Goal: Task Accomplishment & Management: Use online tool/utility

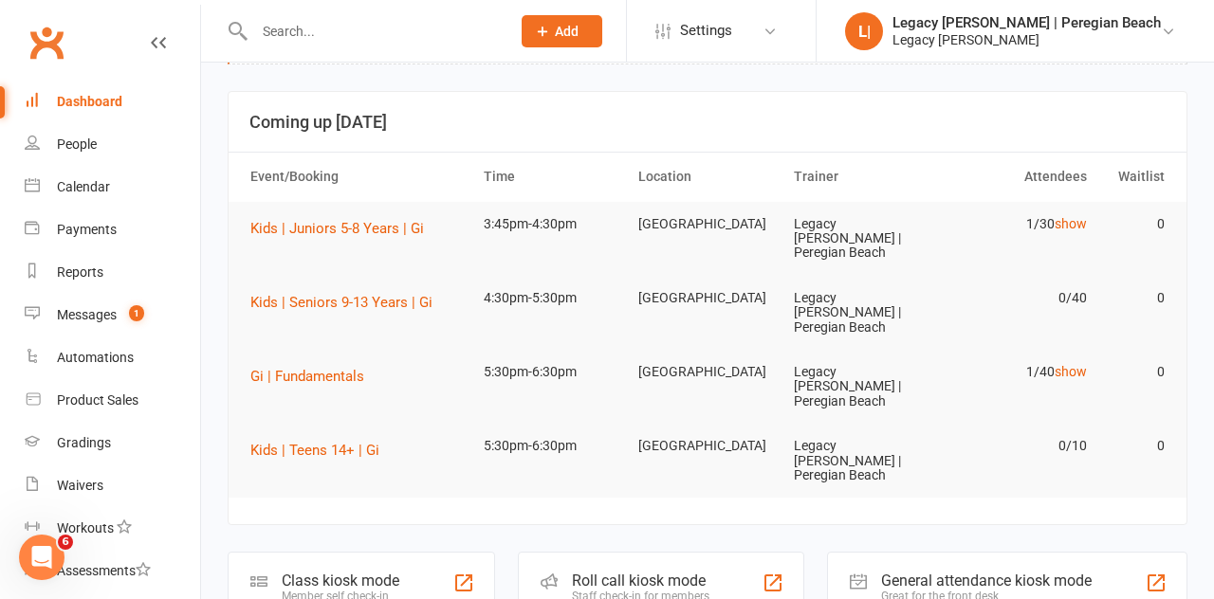
click at [368, 590] on div "Member self check-in" at bounding box center [341, 596] width 118 height 13
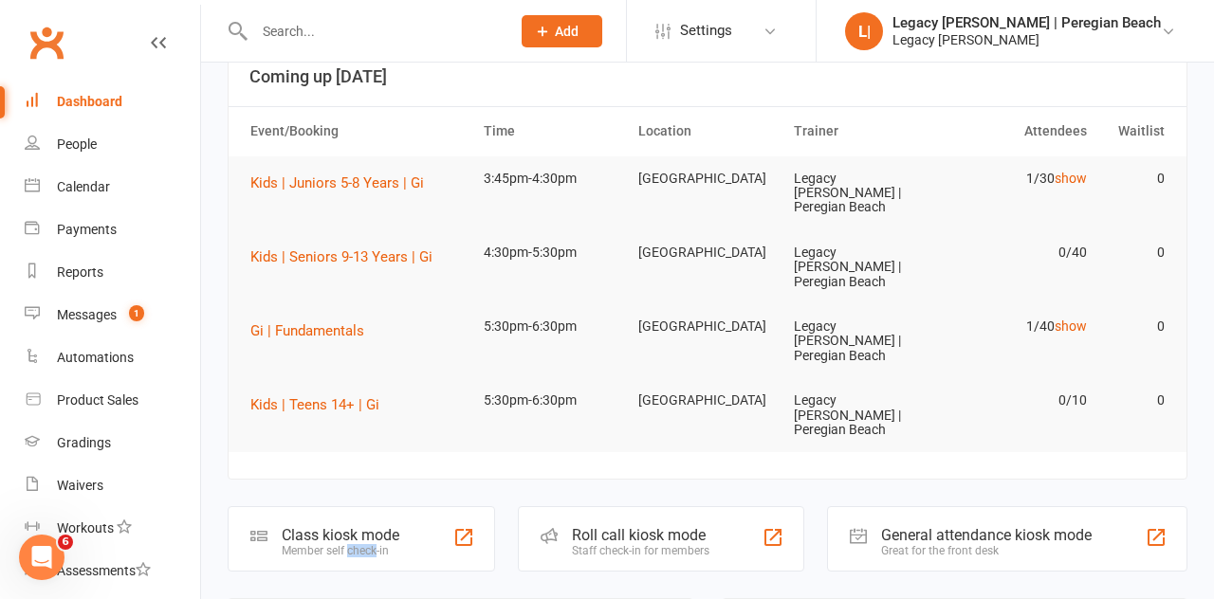
scroll to position [169, 0]
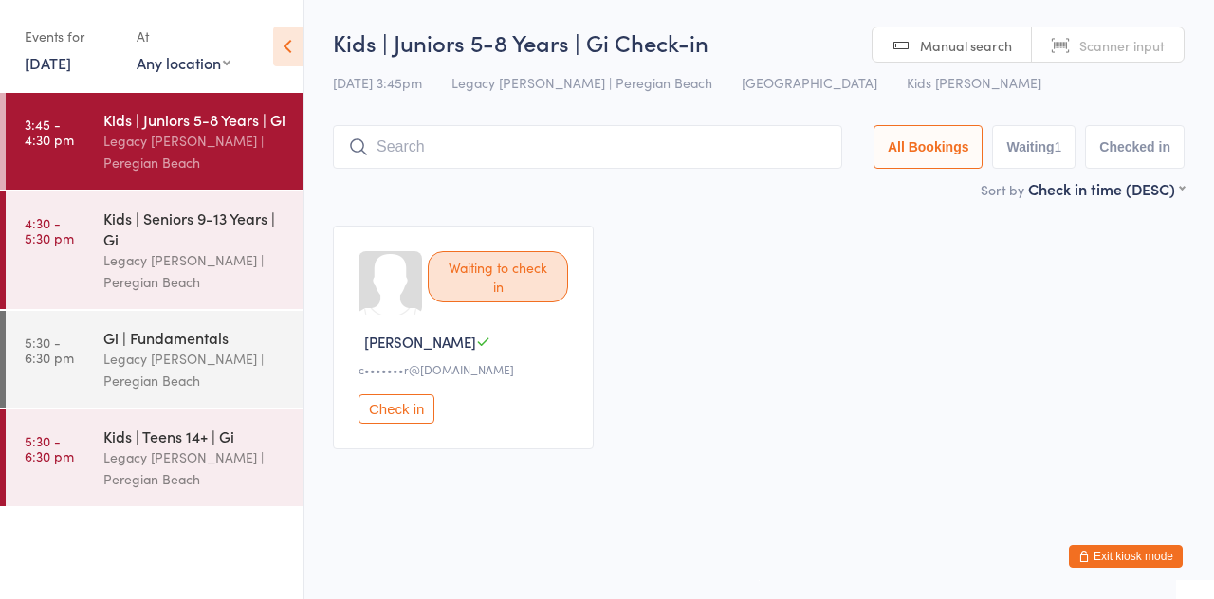
click at [239, 264] on div "Legacy [PERSON_NAME] | Peregian Beach" at bounding box center [194, 271] width 183 height 44
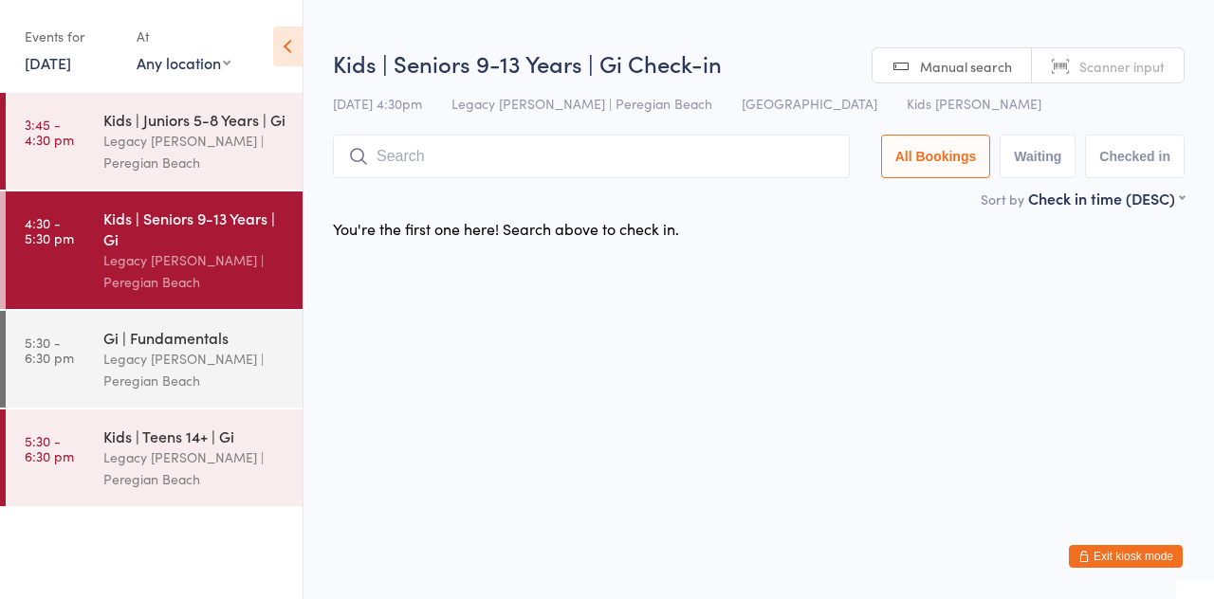
click at [239, 144] on div "Legacy [PERSON_NAME] | Peregian Beach" at bounding box center [194, 152] width 183 height 44
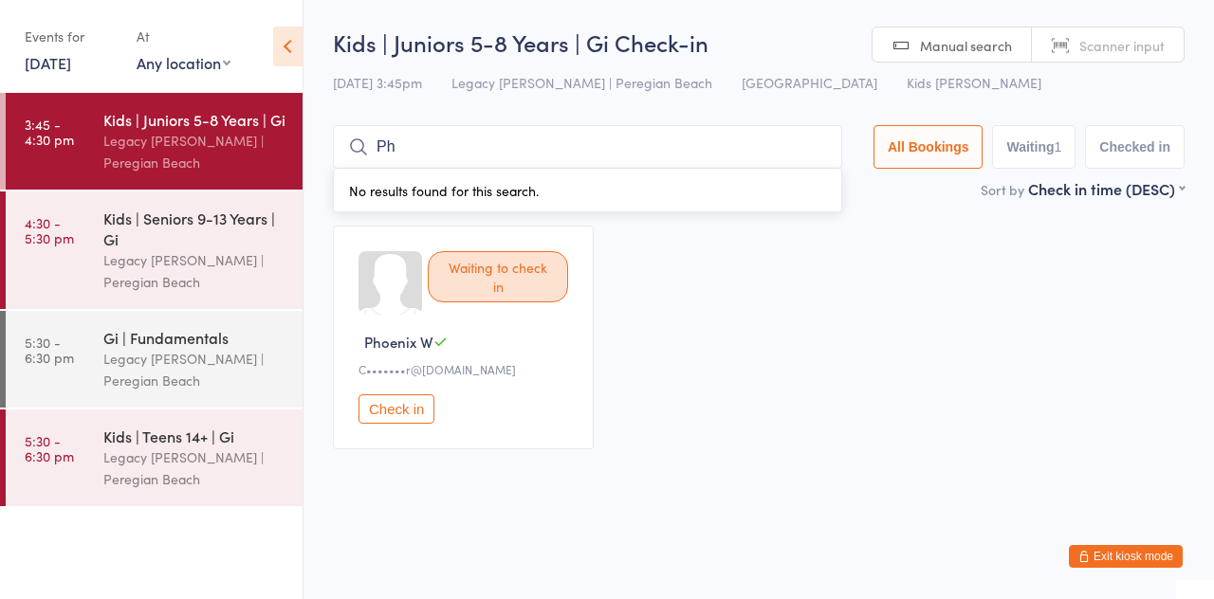
type input "P"
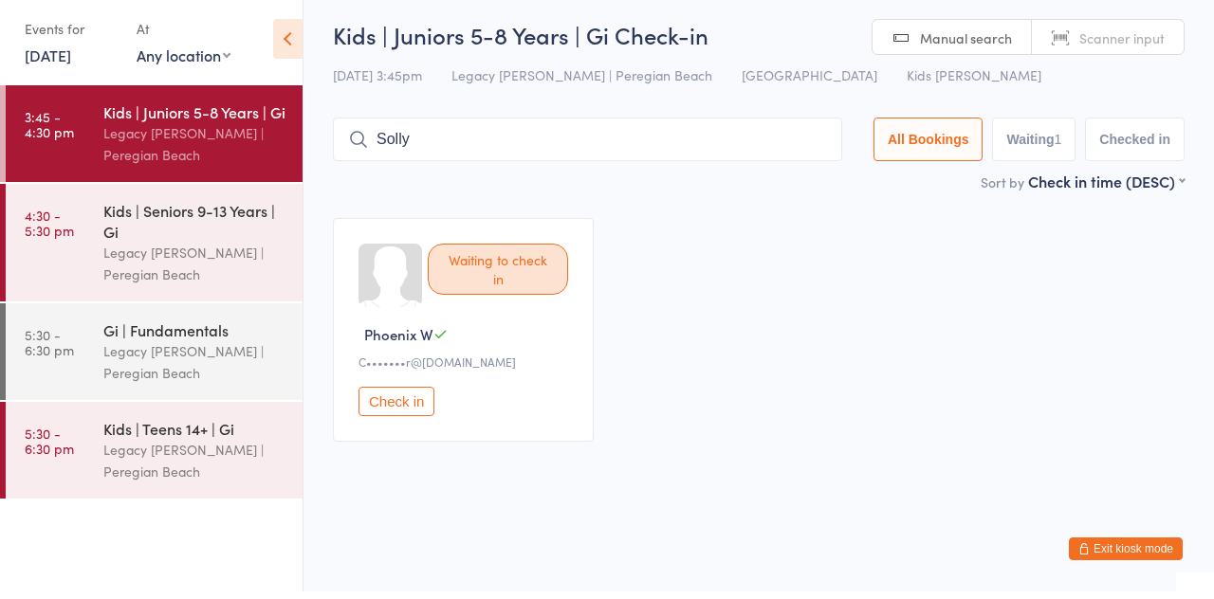
click at [688, 229] on div "Waiting to check in [GEOGRAPHIC_DATA] W C•••••••r@[DOMAIN_NAME] Check in" at bounding box center [759, 338] width 886 height 258
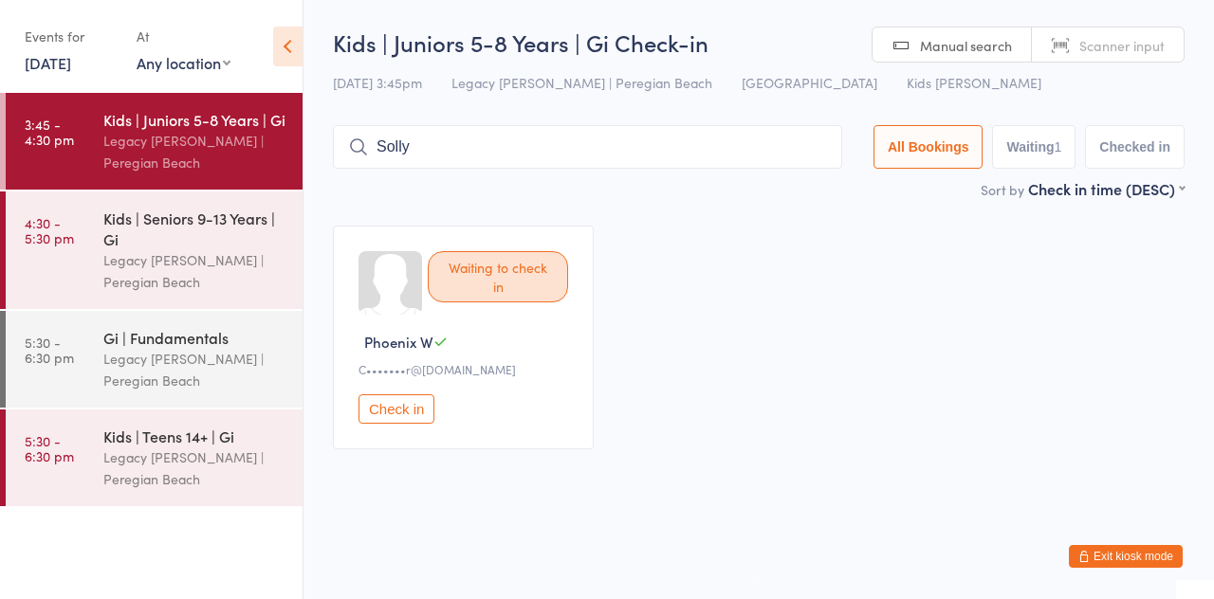
click at [520, 154] on input "Solly" at bounding box center [587, 147] width 509 height 44
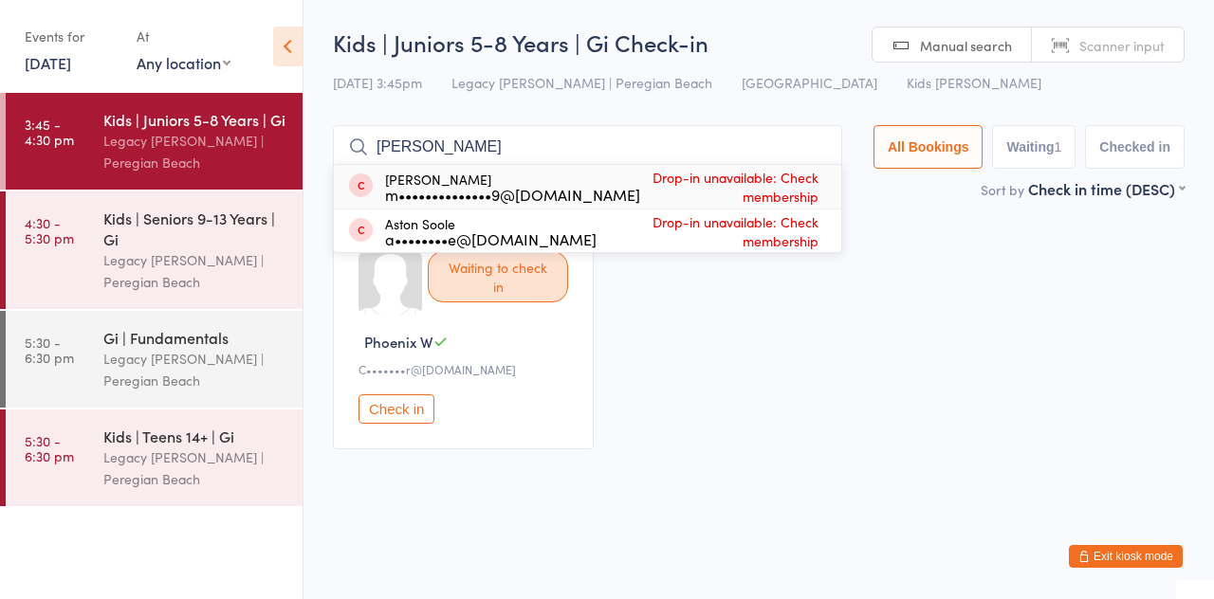
click at [928, 229] on div "Waiting to check in [GEOGRAPHIC_DATA] W C•••••••r@[DOMAIN_NAME] Check in" at bounding box center [759, 338] width 886 height 258
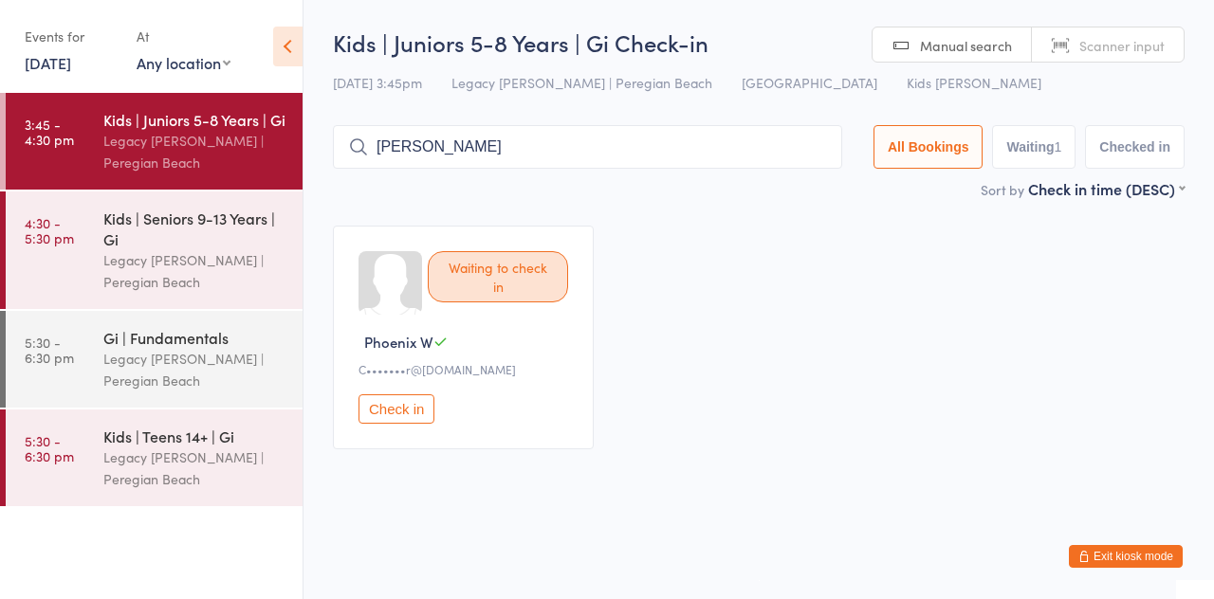
click at [657, 155] on input "[PERSON_NAME]" at bounding box center [587, 147] width 509 height 44
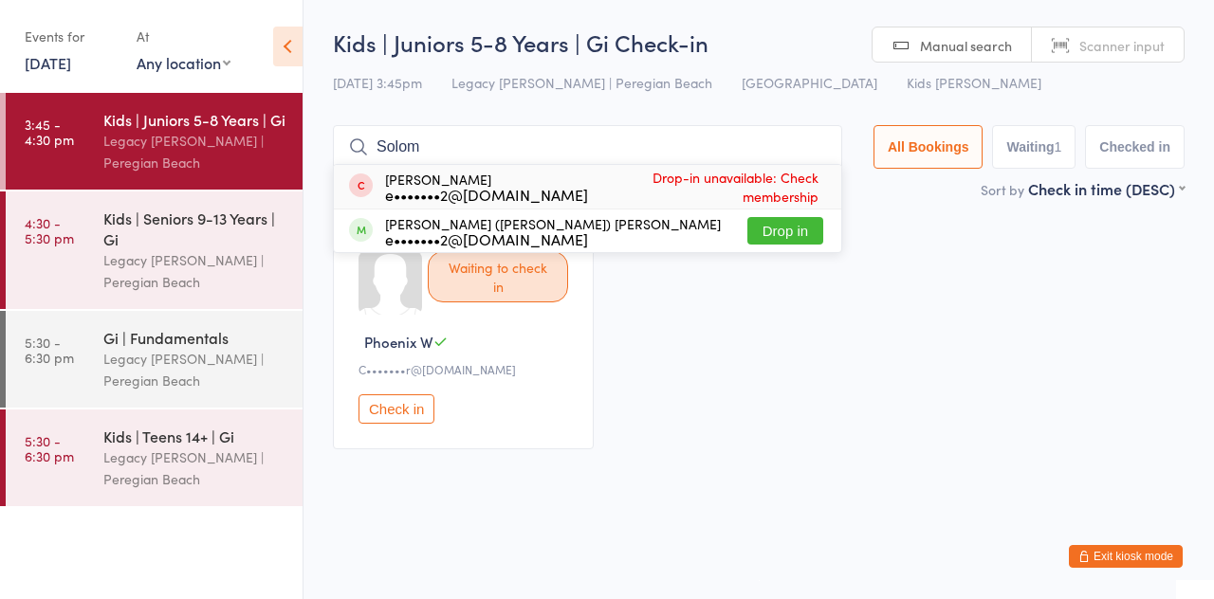
type input "Solom"
click at [808, 230] on button "Drop in" at bounding box center [785, 230] width 76 height 27
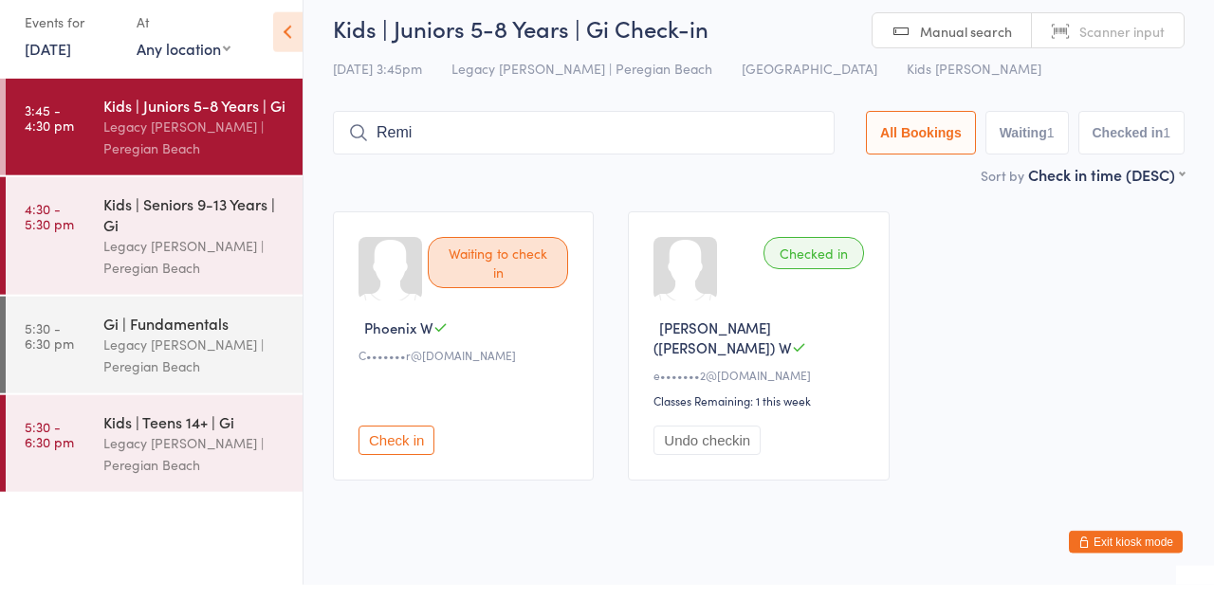
type input "Remi"
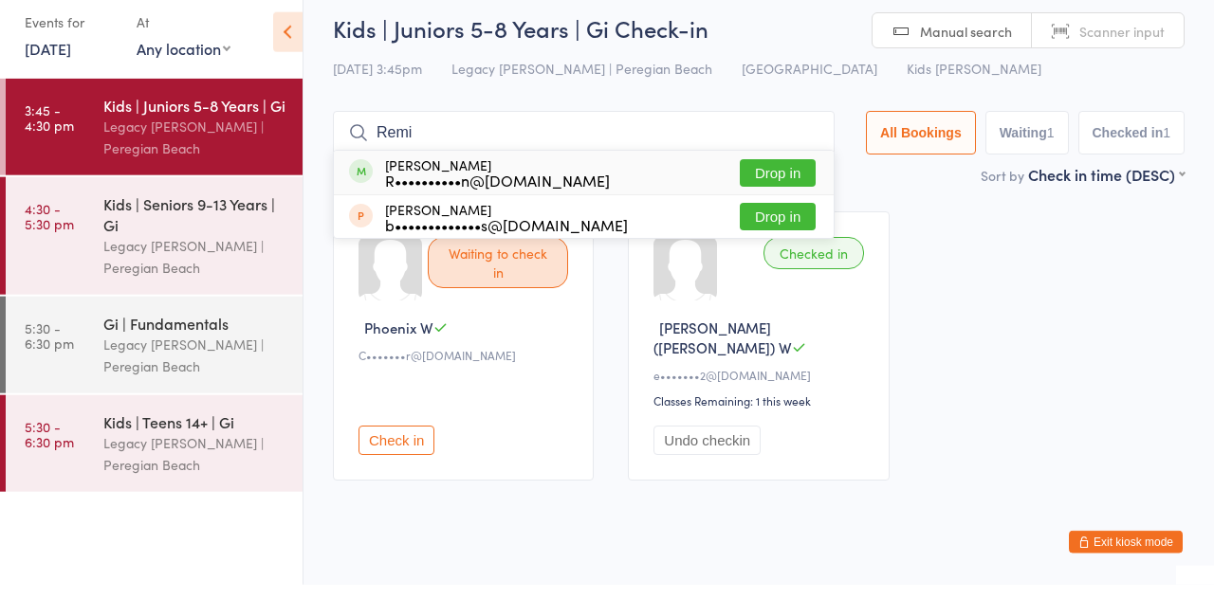
click at [503, 202] on div "R••••••••••n@[DOMAIN_NAME]" at bounding box center [497, 194] width 225 height 15
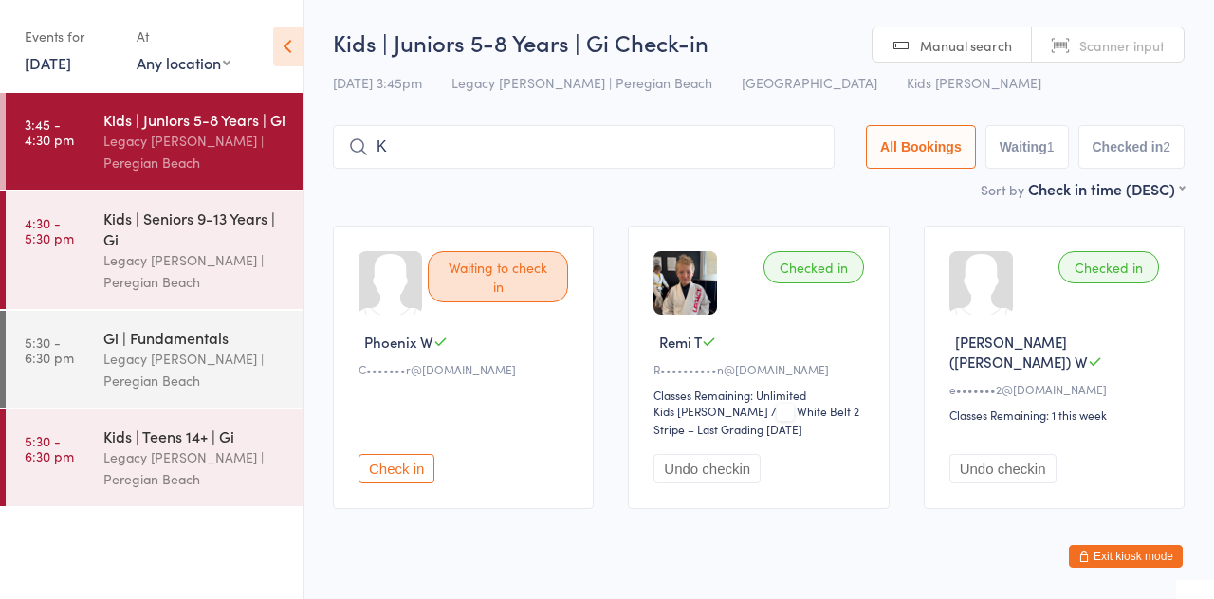
type input "[PERSON_NAME]"
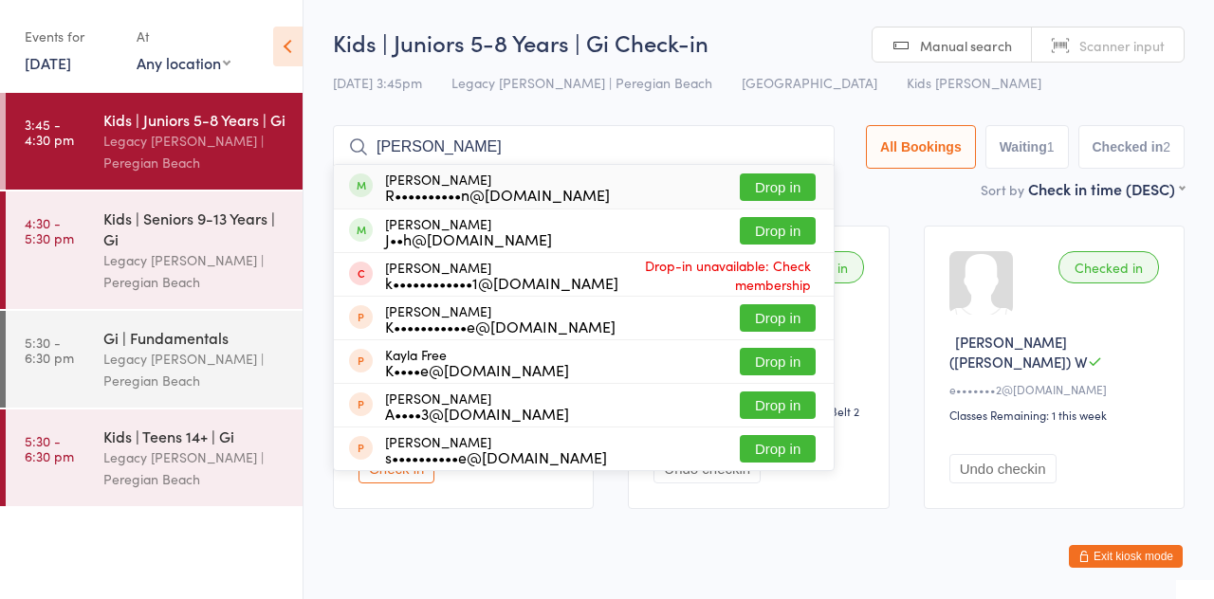
click at [750, 186] on button "Drop in" at bounding box center [778, 187] width 76 height 27
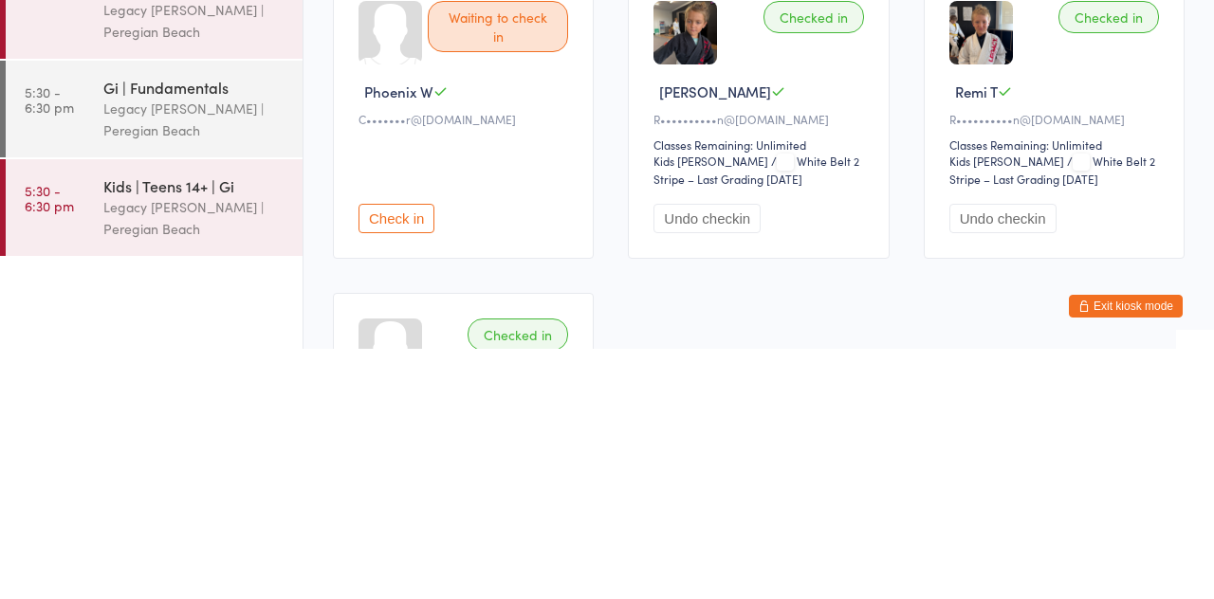
click at [398, 469] on button "Check in" at bounding box center [396, 468] width 76 height 29
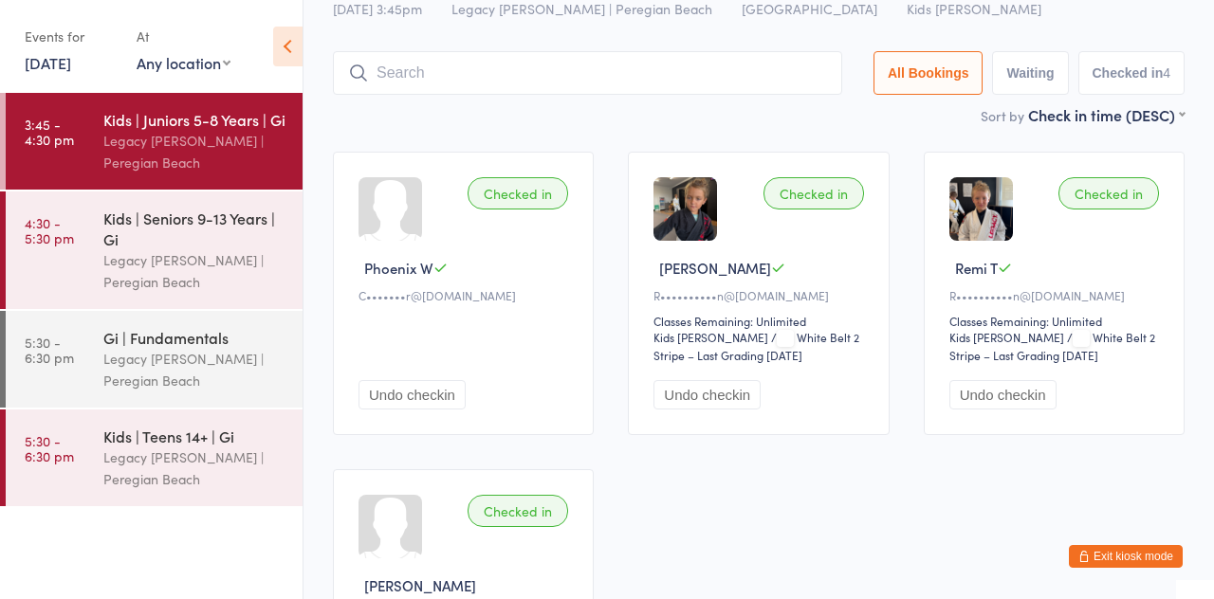
scroll to position [66, 0]
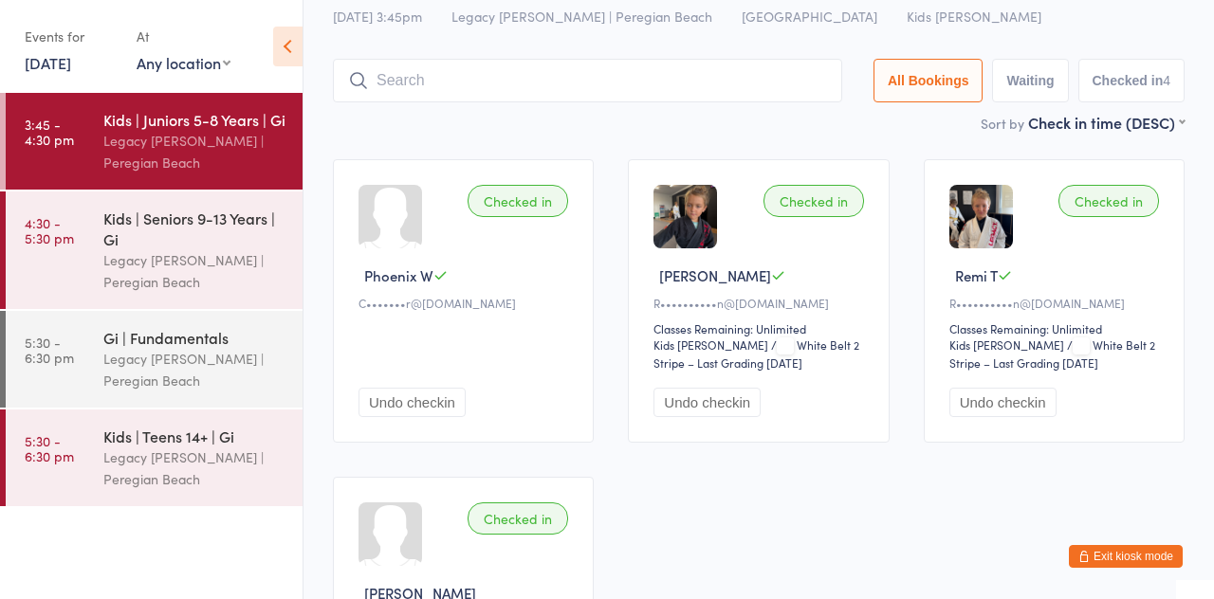
click at [534, 82] on input "search" at bounding box center [587, 81] width 509 height 44
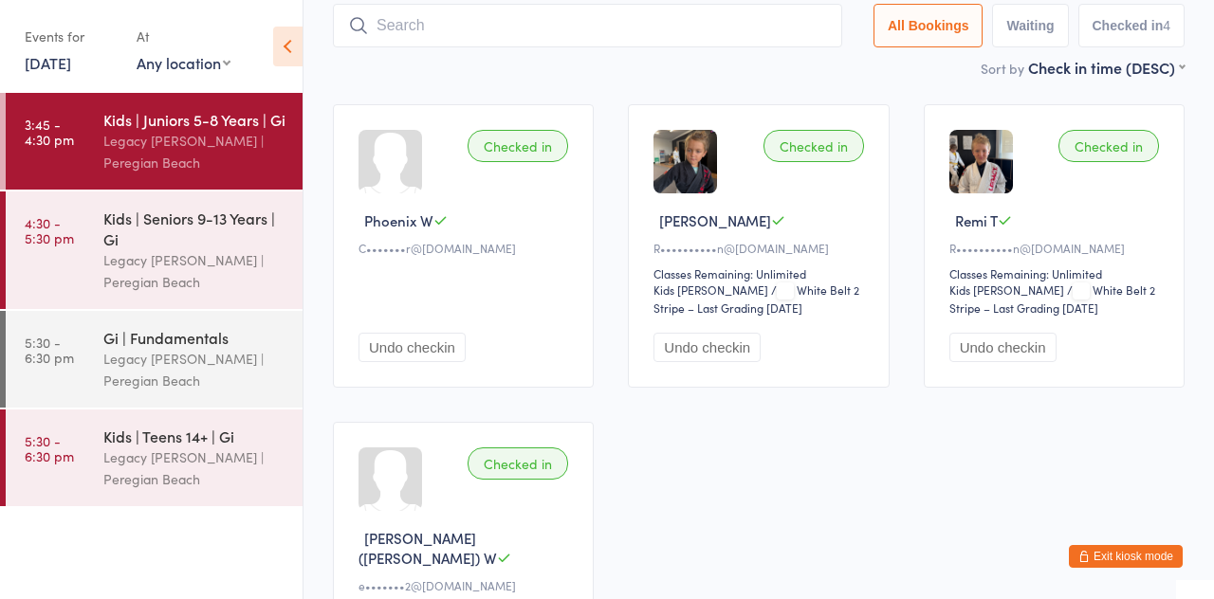
scroll to position [126, 0]
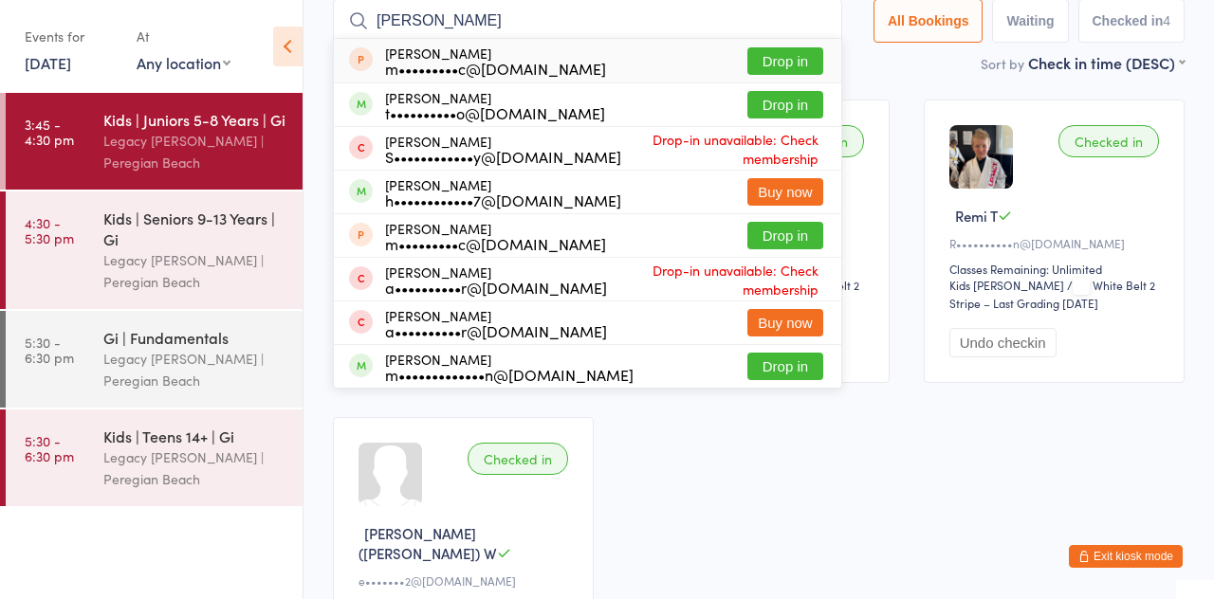
type input "Thomas"
click at [806, 112] on button "Drop in" at bounding box center [785, 104] width 76 height 27
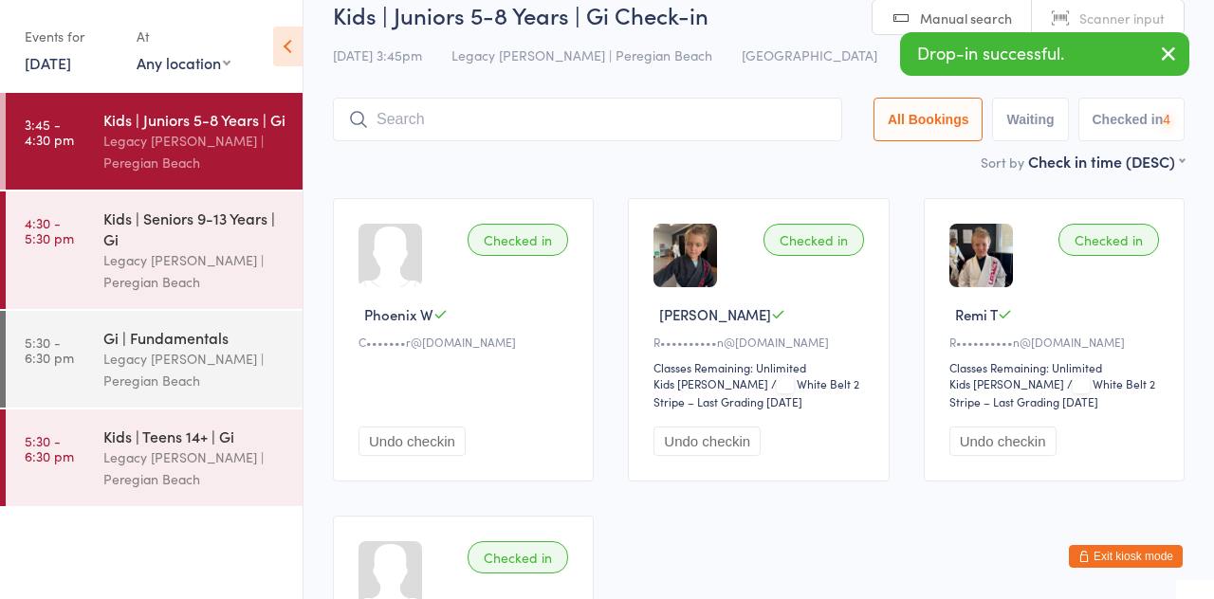
scroll to position [25, 0]
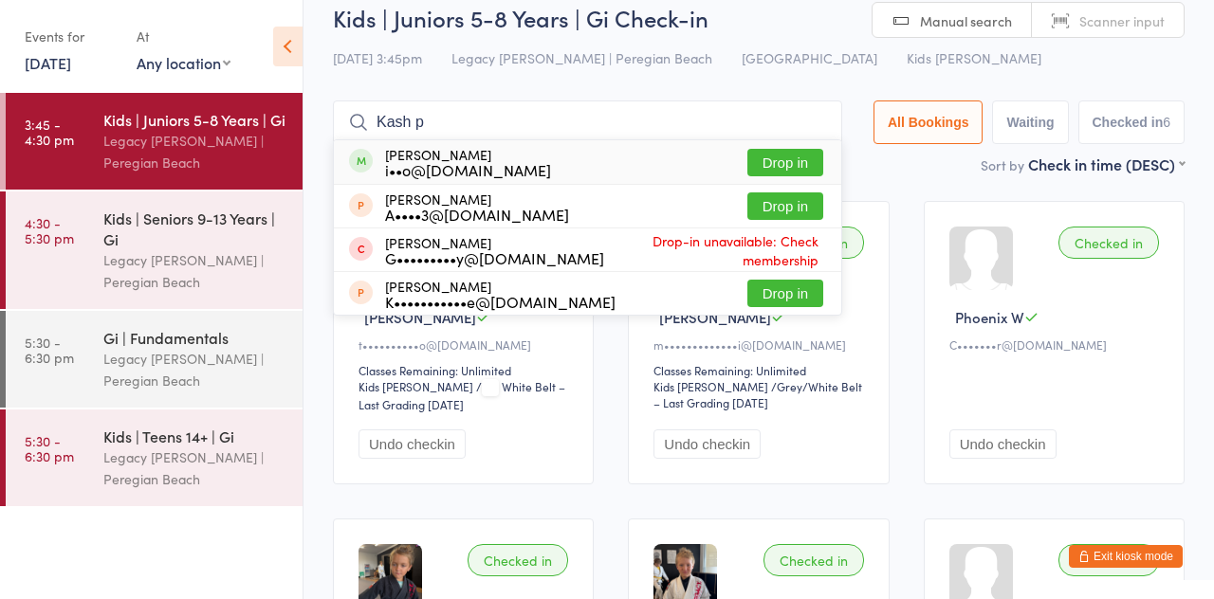
type input "Kash p"
click at [802, 173] on button "Drop in" at bounding box center [785, 162] width 76 height 27
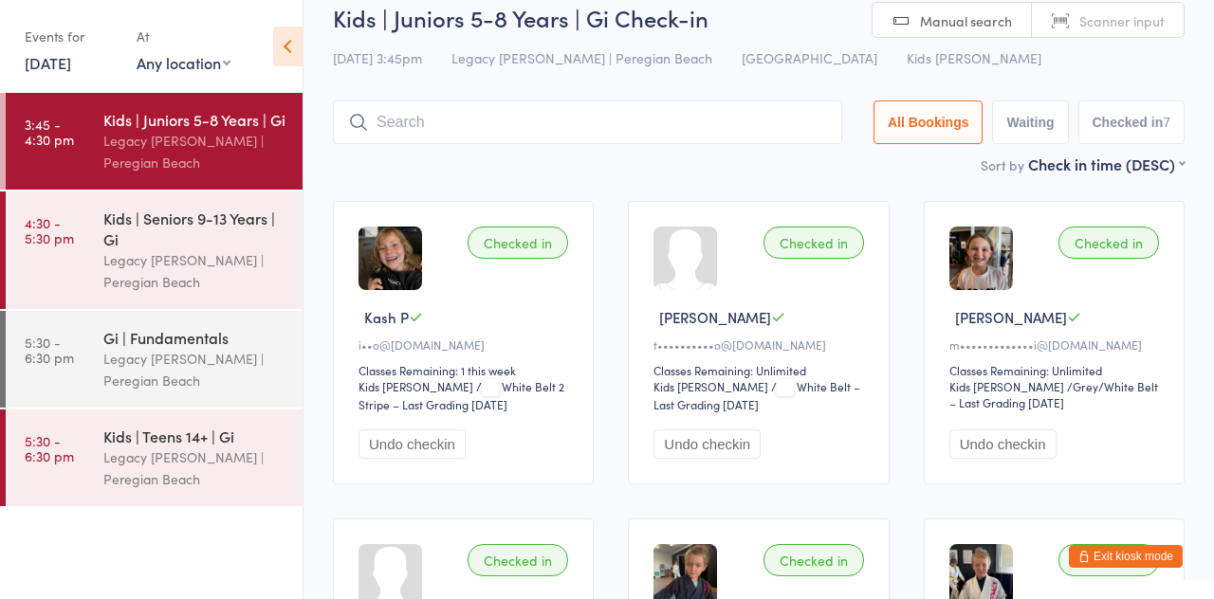
click at [448, 114] on input "search" at bounding box center [587, 123] width 509 height 44
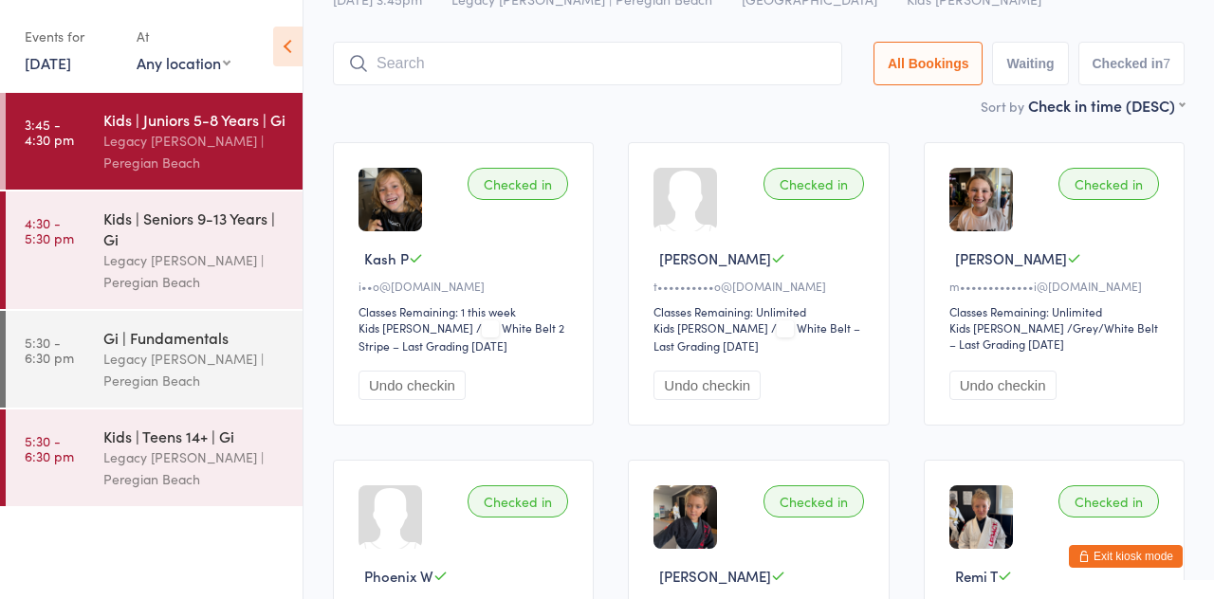
scroll to position [125, 0]
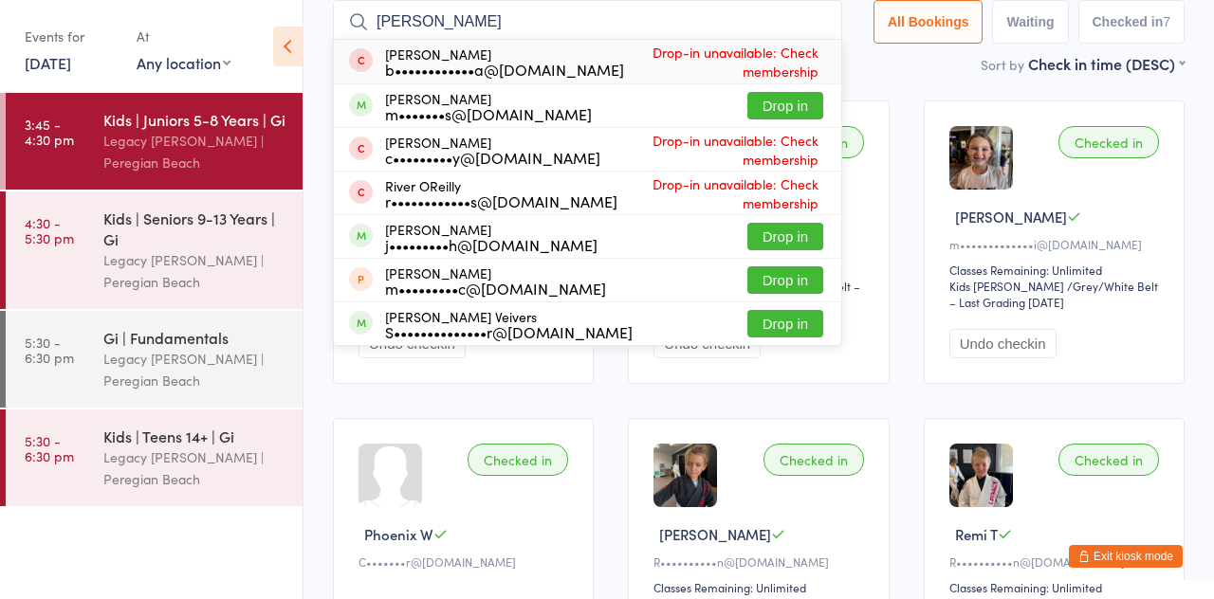
type input "Oliver"
click at [803, 112] on button "Drop in" at bounding box center [785, 105] width 76 height 27
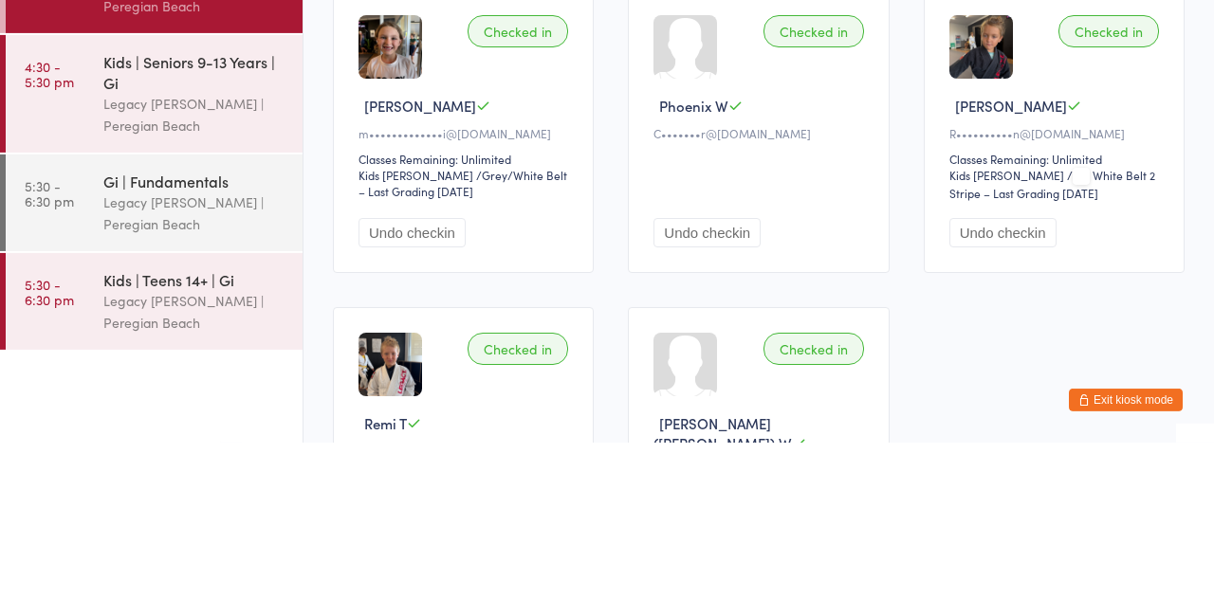
scroll to position [397, 0]
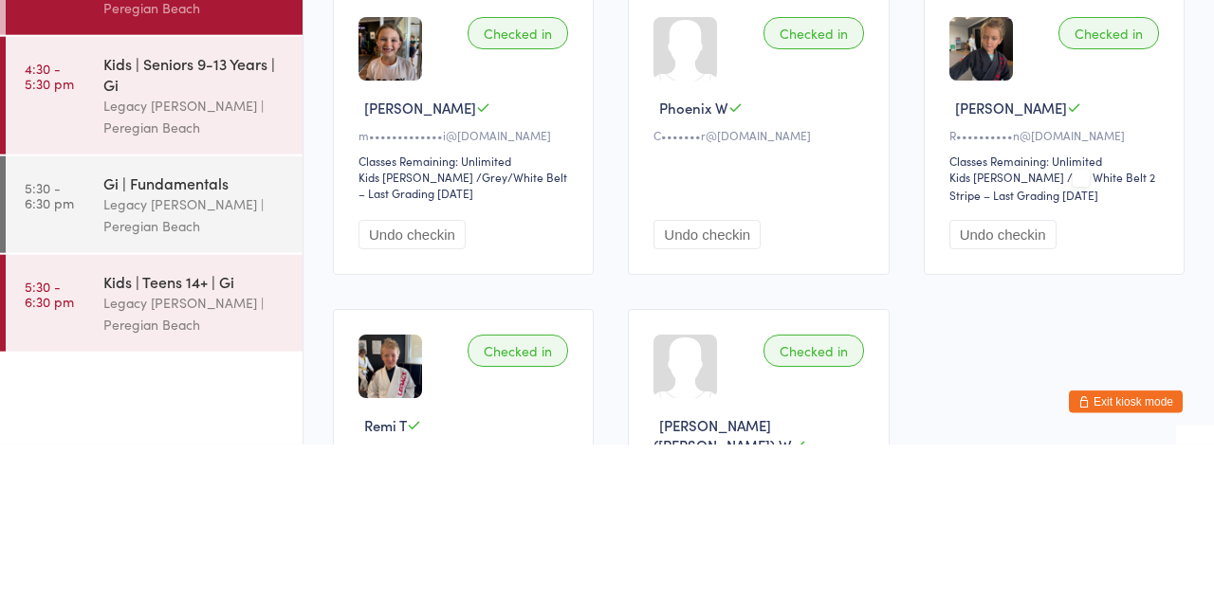
click at [184, 264] on div "Legacy [PERSON_NAME] | Peregian Beach" at bounding box center [194, 271] width 183 height 44
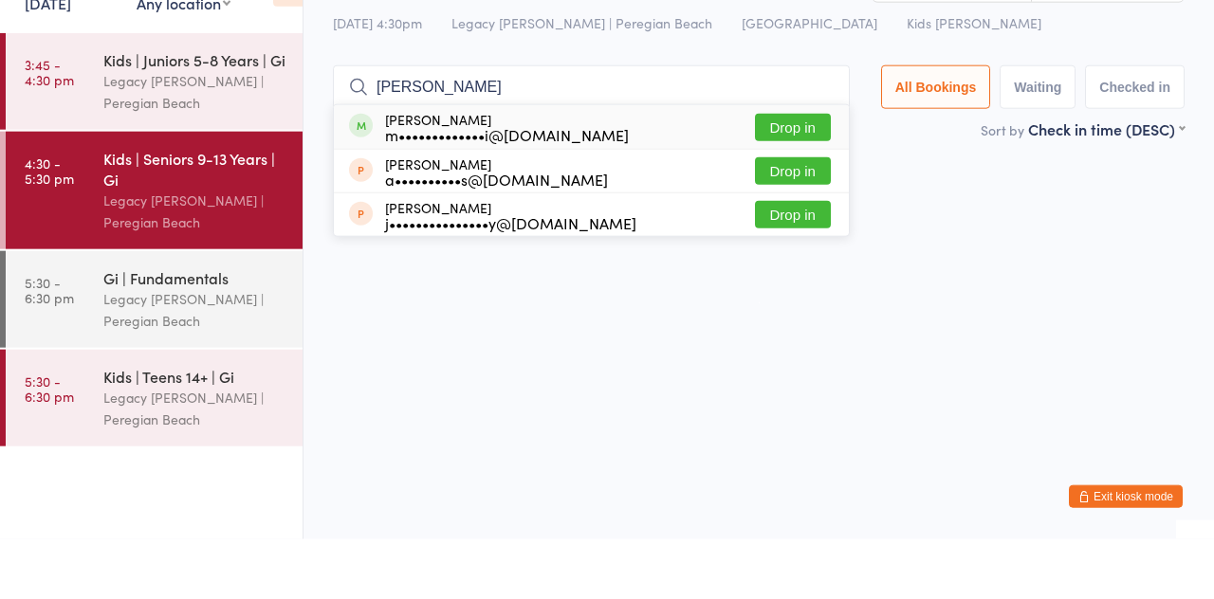
type input "Arley"
click at [817, 199] on button "Drop in" at bounding box center [793, 187] width 76 height 27
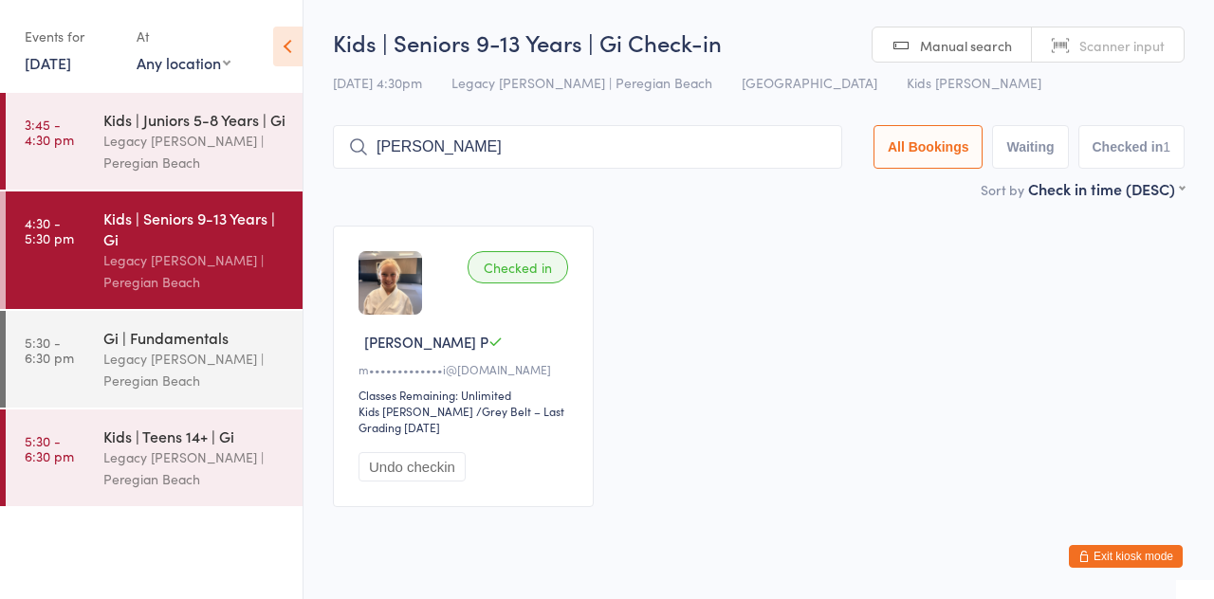
type input "Leroy"
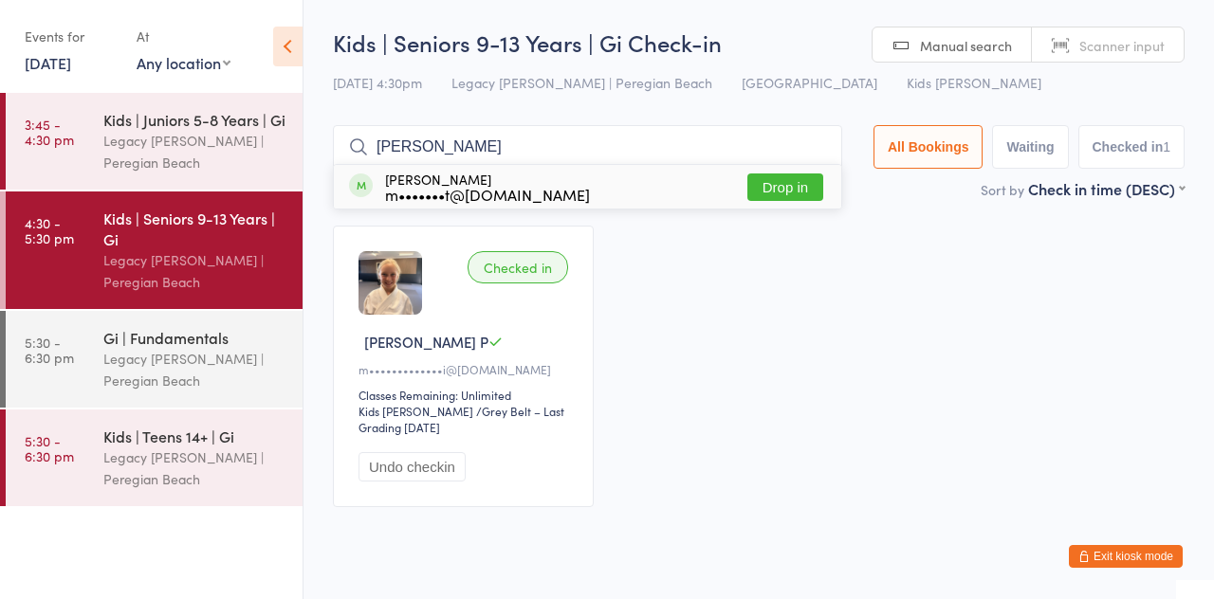
click at [808, 201] on button "Drop in" at bounding box center [785, 187] width 76 height 27
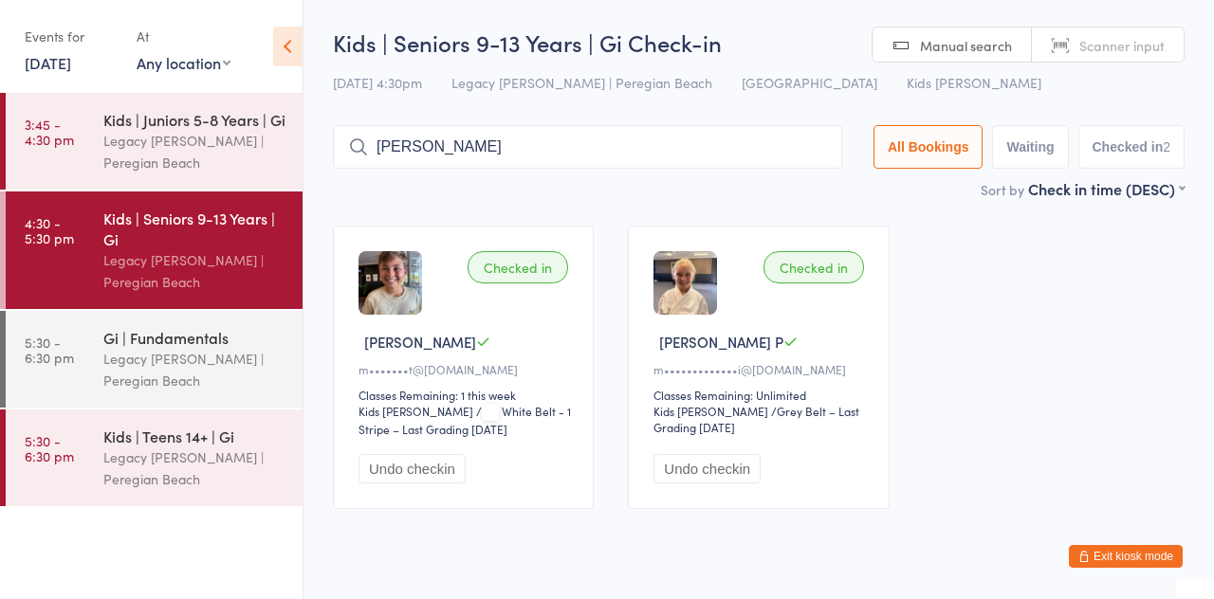
type input "Hudson"
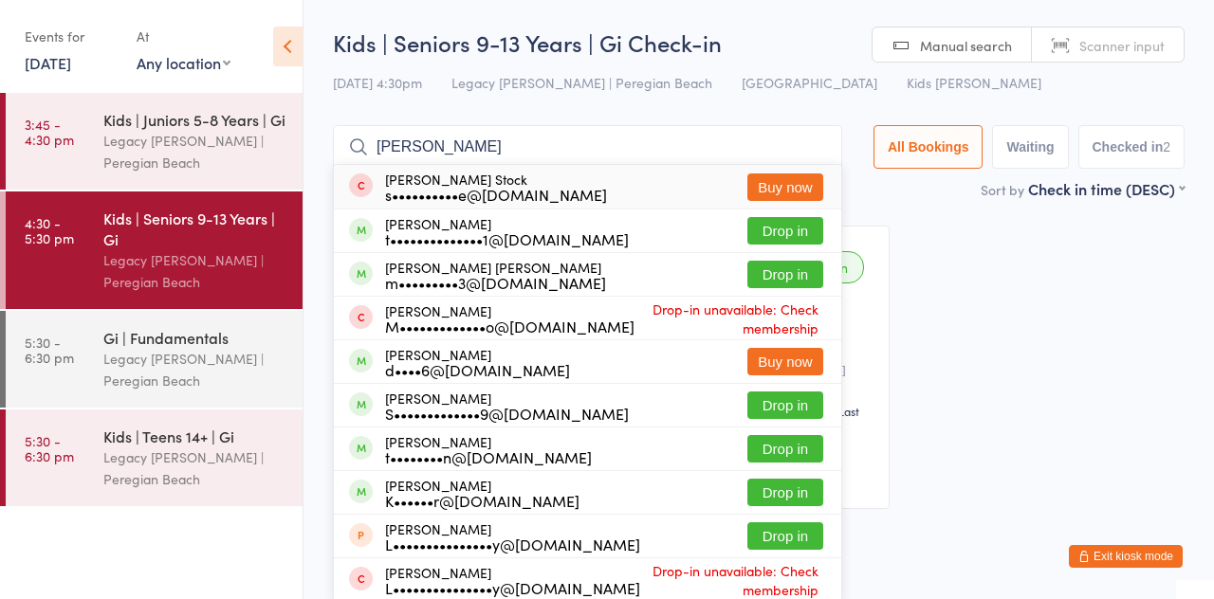
click at [770, 232] on button "Drop in" at bounding box center [785, 230] width 76 height 27
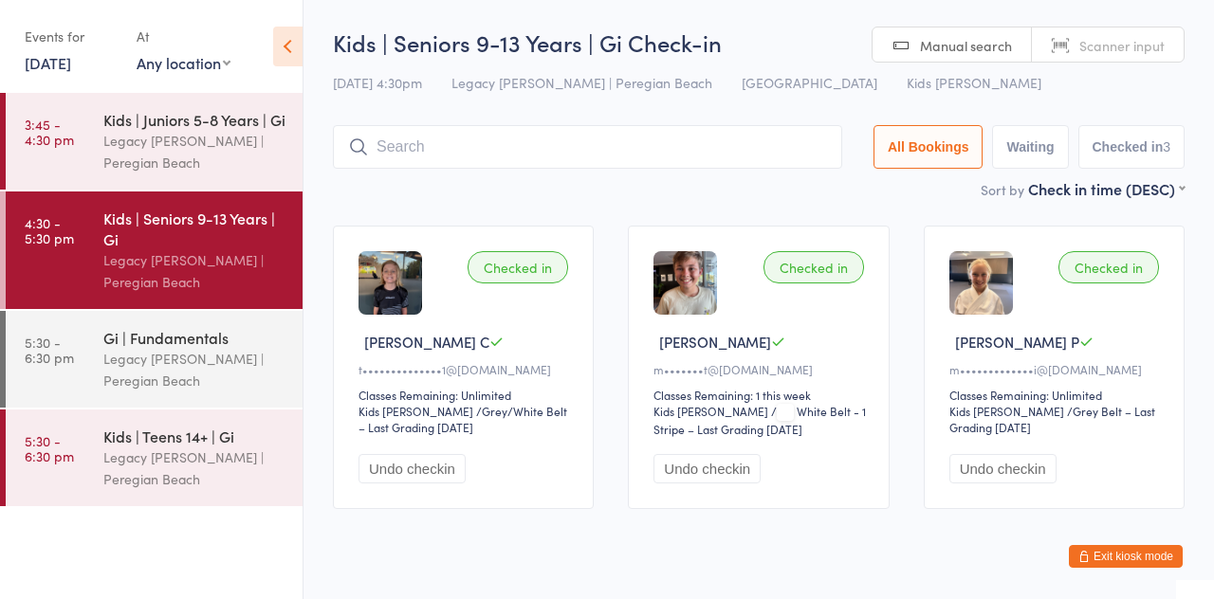
click at [452, 154] on input "search" at bounding box center [587, 147] width 509 height 44
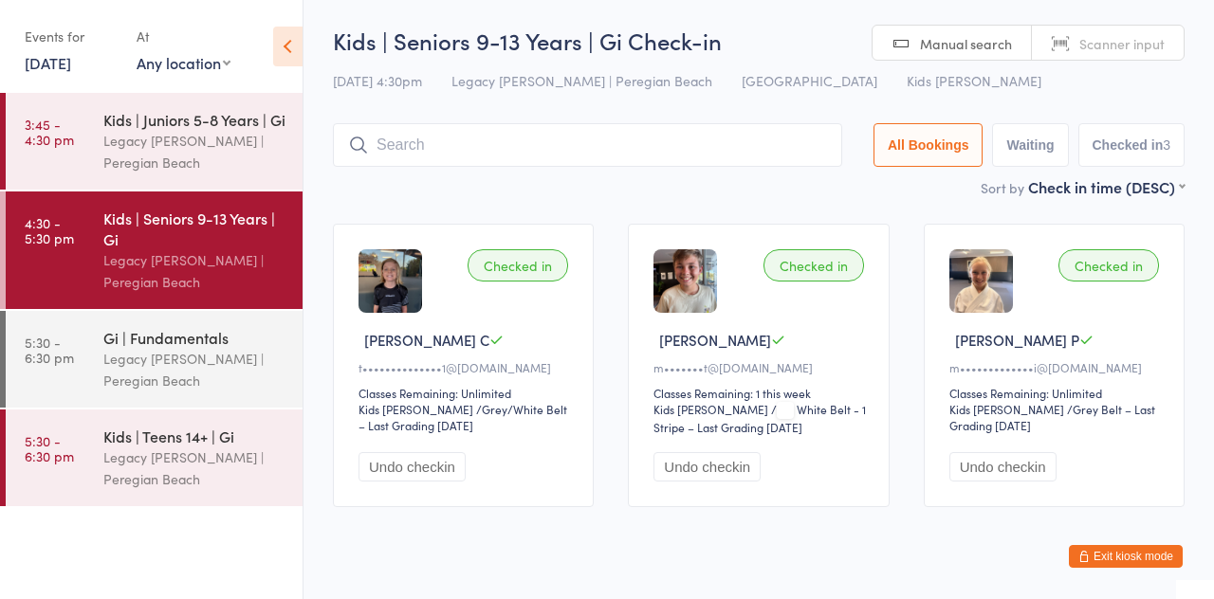
scroll to position [40, 0]
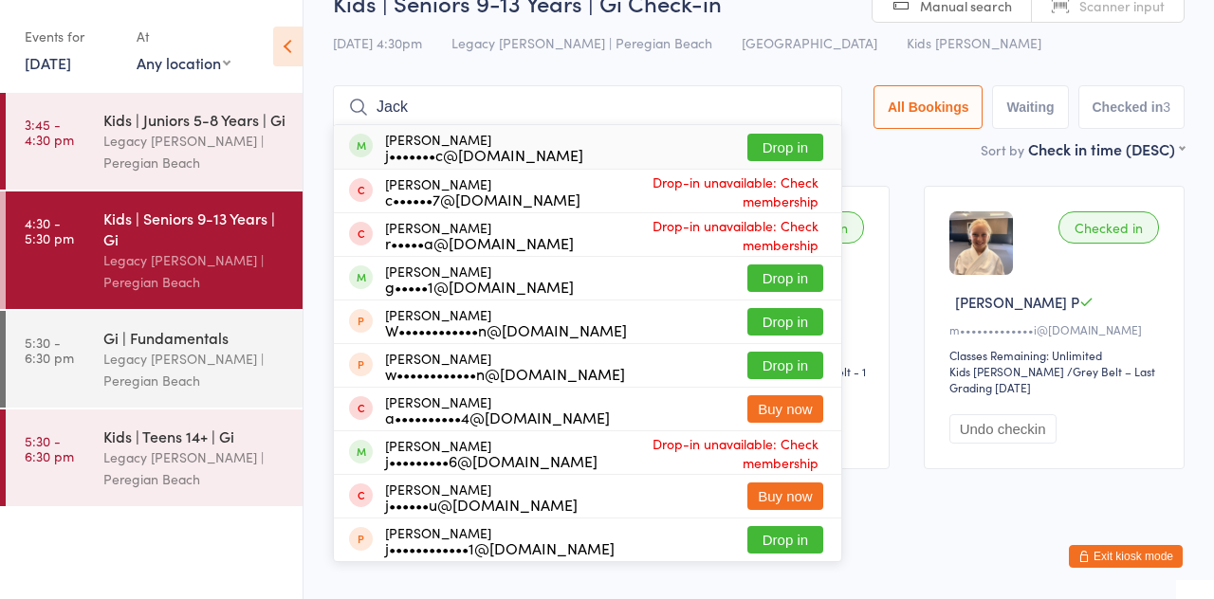
type input "Jack bryant"
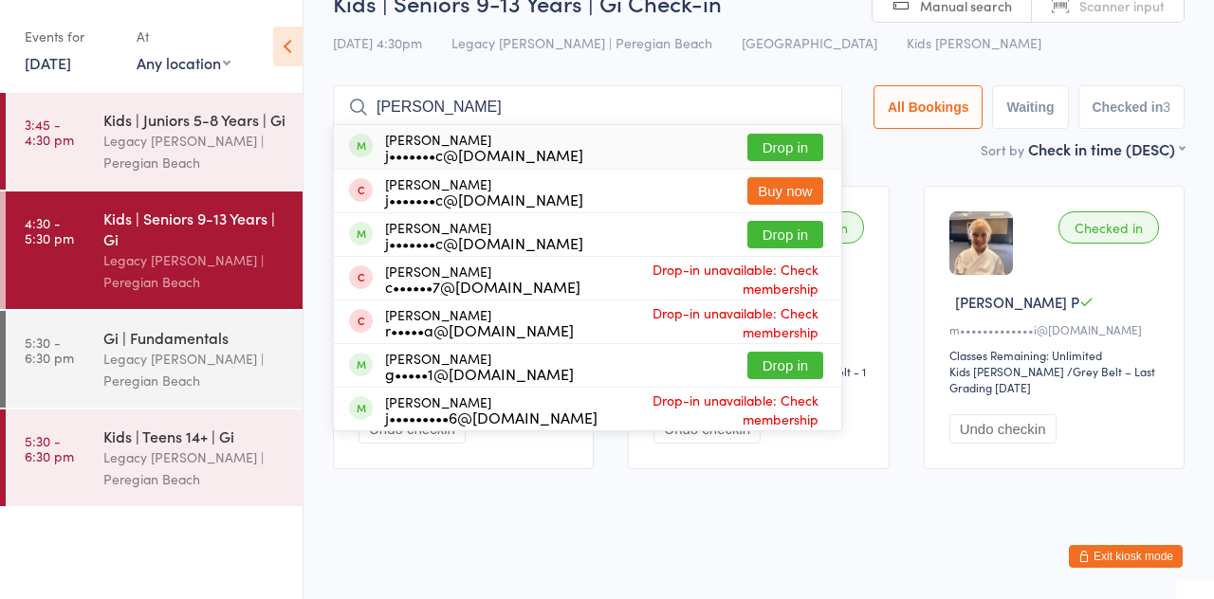
click at [796, 173] on div "Joel Bryant j•••••••c@yahoo.com.au Buy now" at bounding box center [587, 191] width 507 height 43
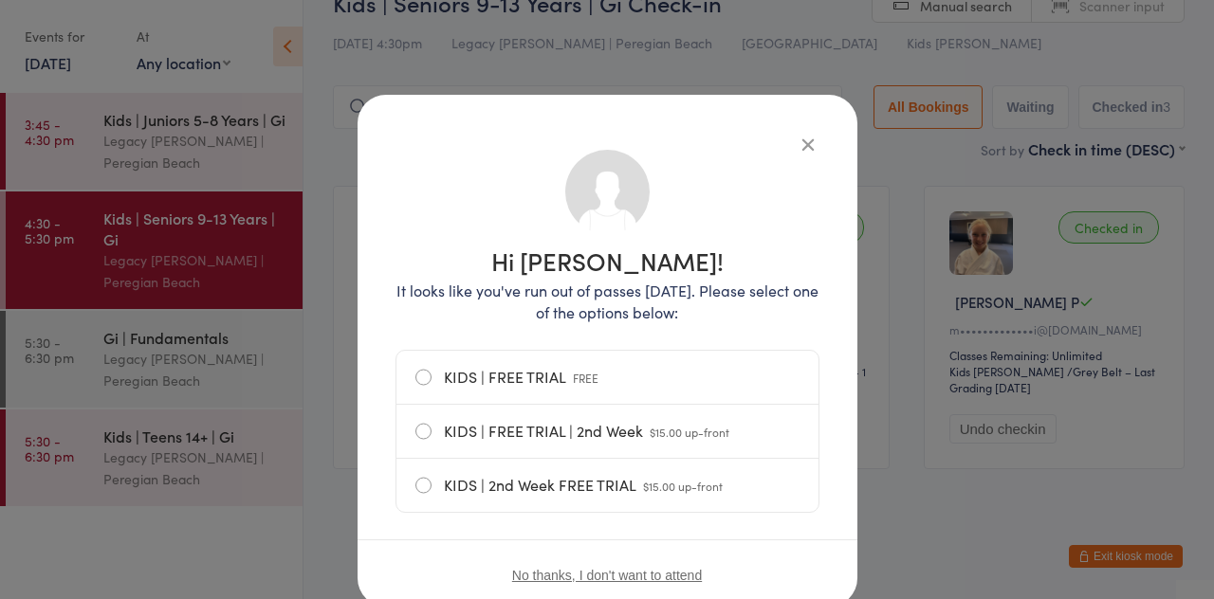
click at [817, 146] on button "button" at bounding box center [807, 144] width 23 height 23
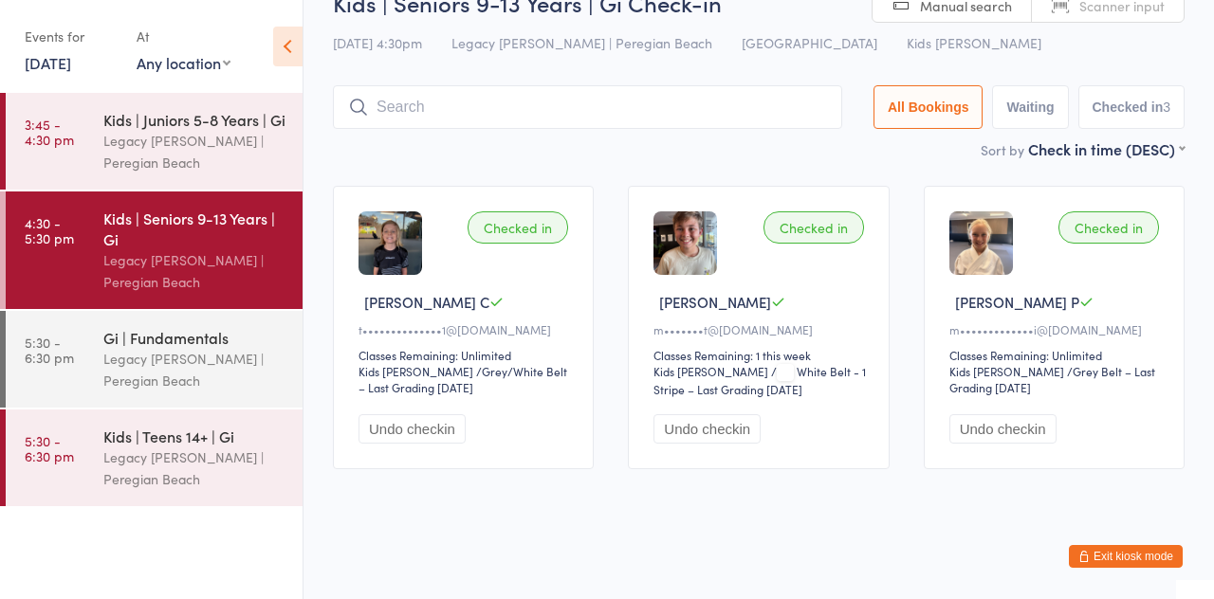
click at [535, 112] on input "search" at bounding box center [587, 107] width 509 height 44
click at [607, 112] on input "Jack bryant" at bounding box center [587, 107] width 509 height 44
click at [705, 115] on input "Jack b" at bounding box center [587, 107] width 509 height 44
click at [687, 112] on input "Jack bryant" at bounding box center [587, 107] width 509 height 44
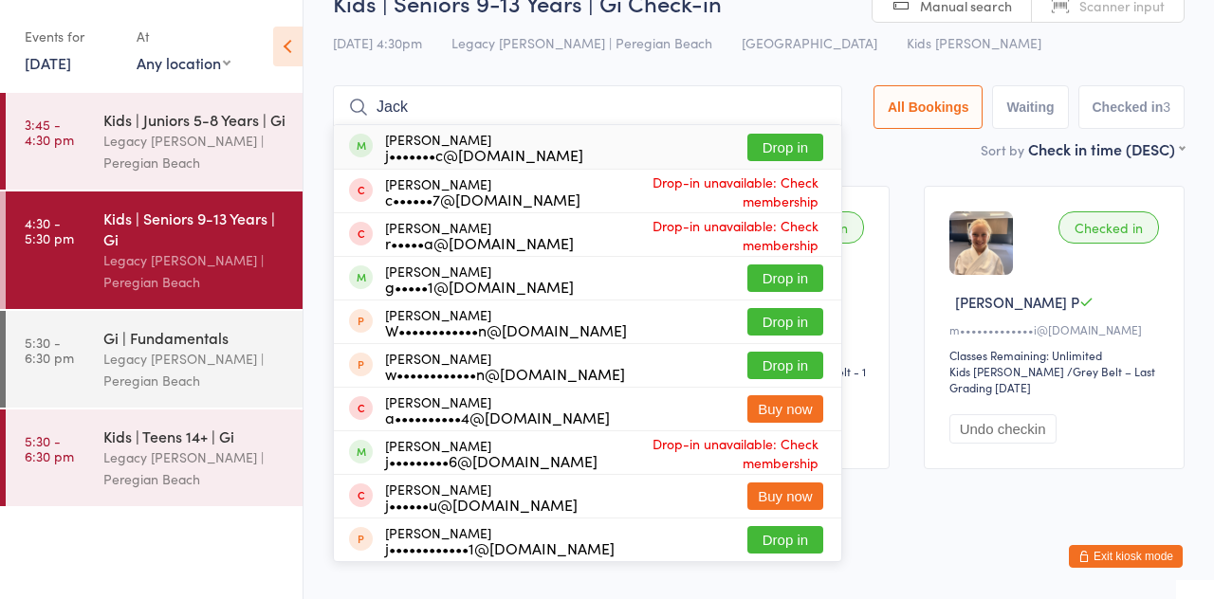
type input "Jack"
click at [807, 155] on button "Drop in" at bounding box center [785, 147] width 76 height 27
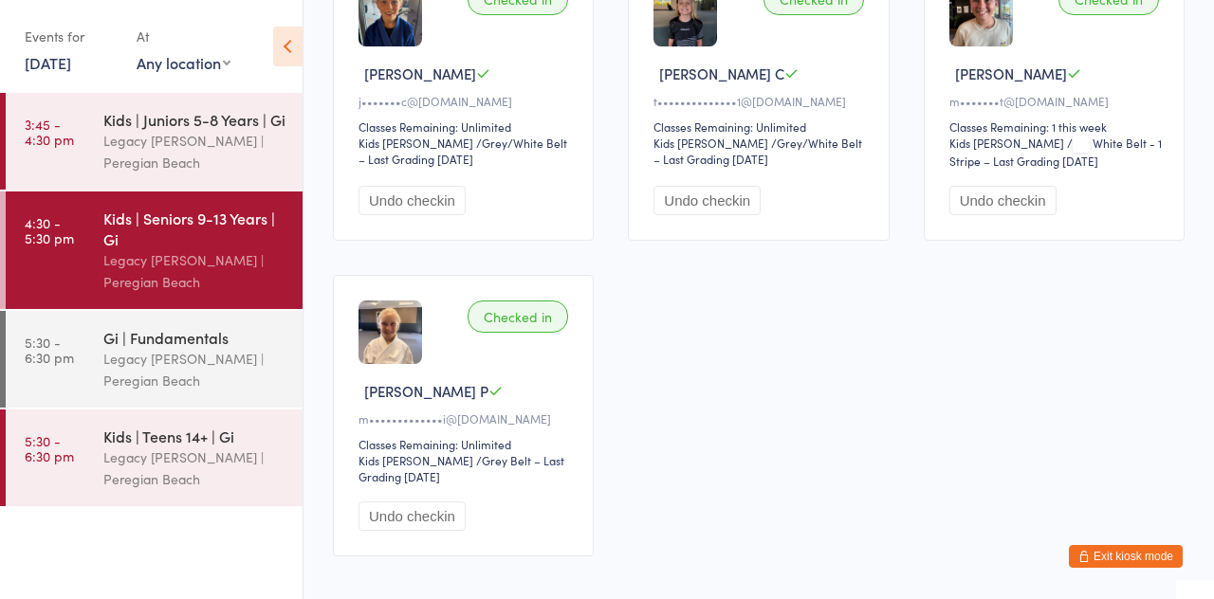
scroll to position [262, 0]
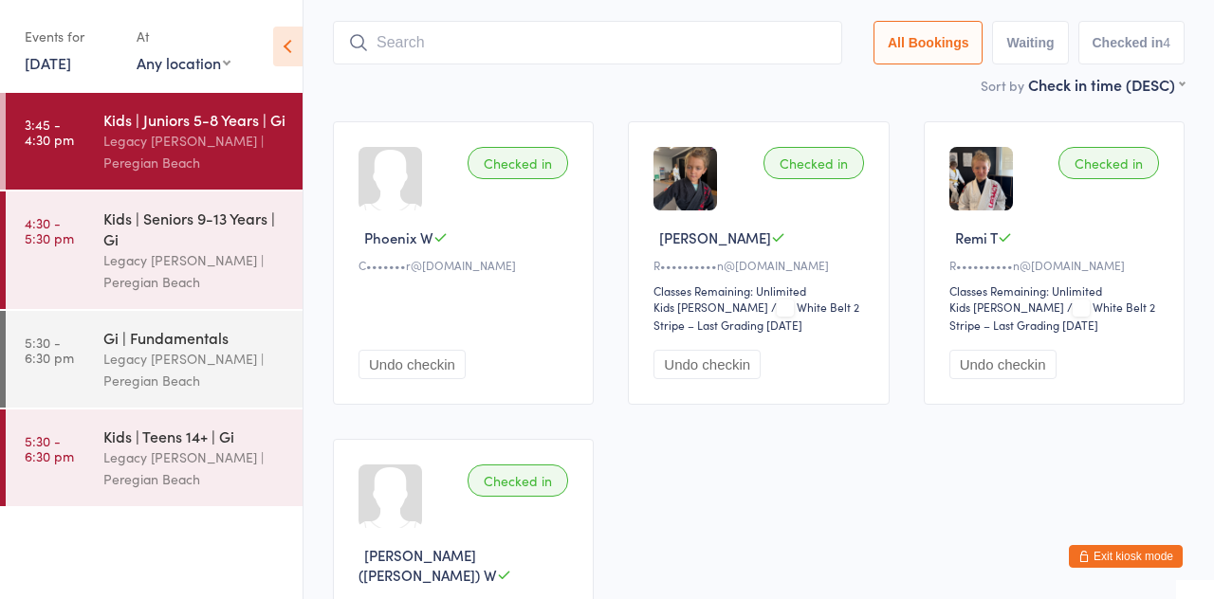
scroll to position [100, 0]
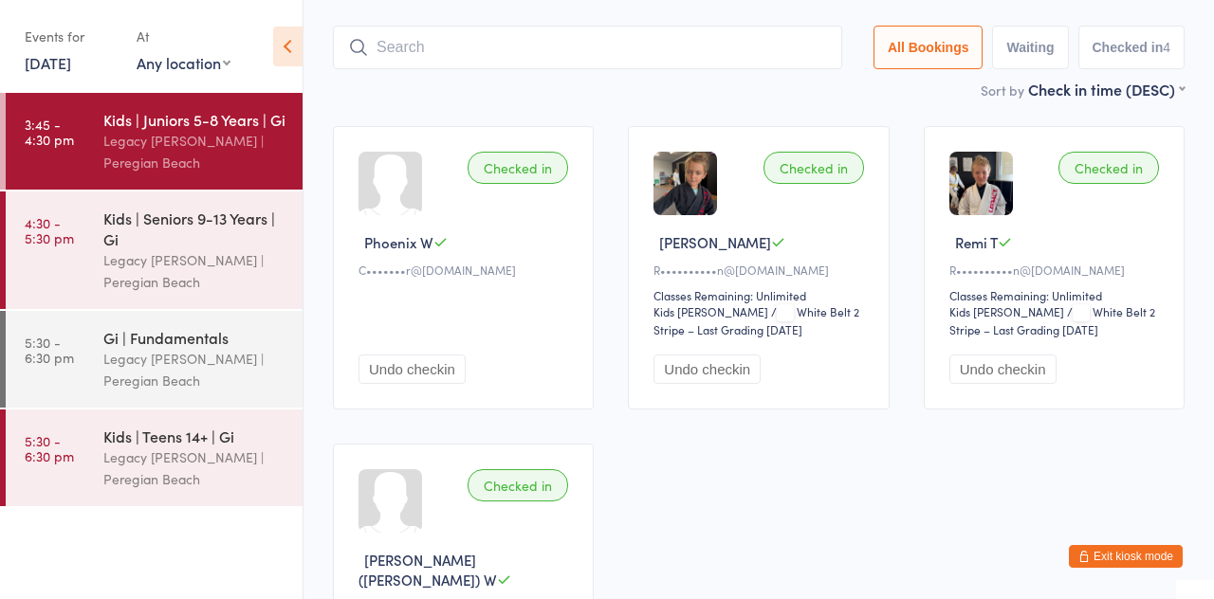
click at [506, 53] on input "search" at bounding box center [587, 48] width 509 height 44
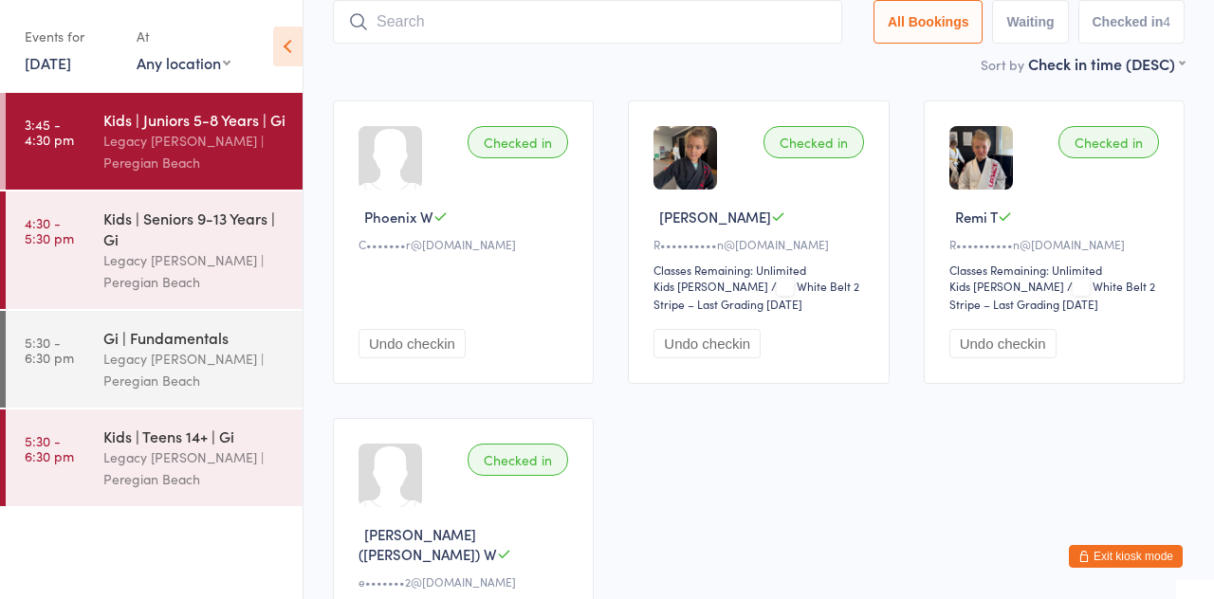
scroll to position [126, 0]
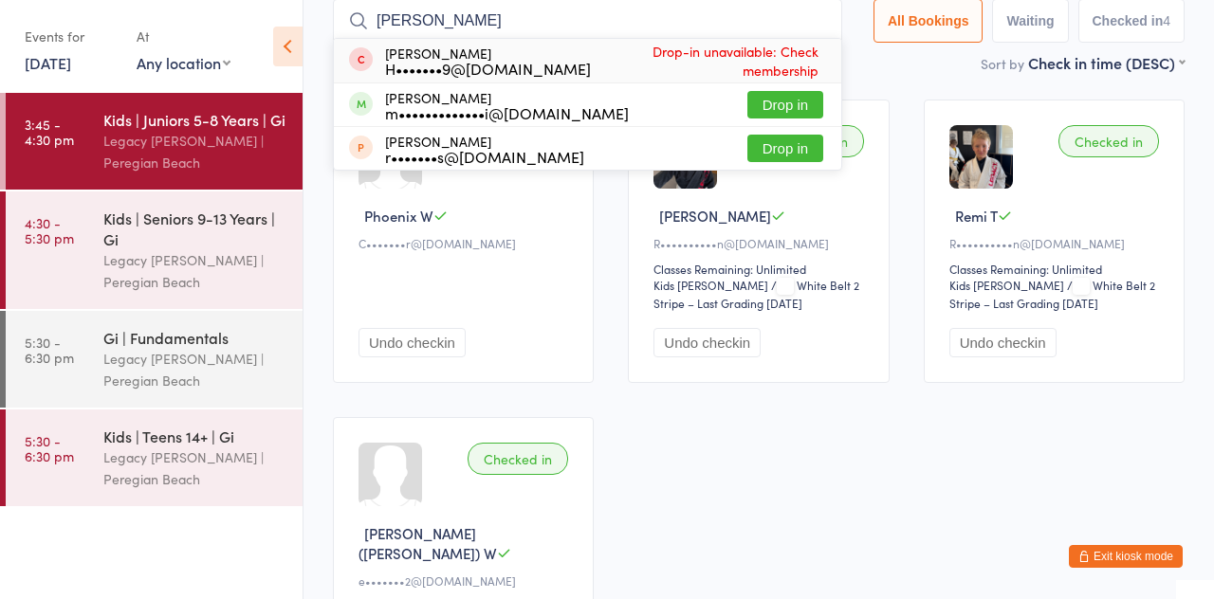
type input "Lennox"
click at [801, 110] on button "Drop in" at bounding box center [785, 104] width 76 height 27
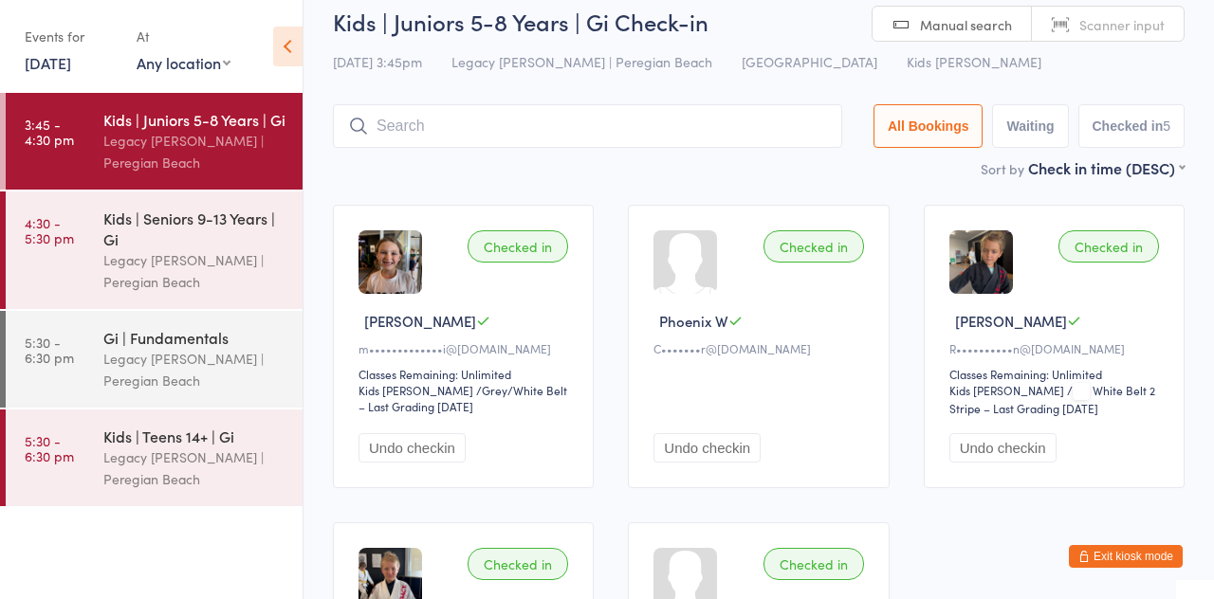
scroll to position [0, 0]
